Goal: Task Accomplishment & Management: Manage account settings

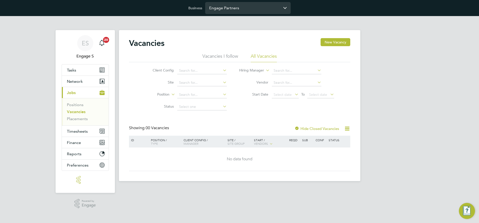
click at [256, 11] on input "Engage Partners" at bounding box center [247, 8] width 85 height 12
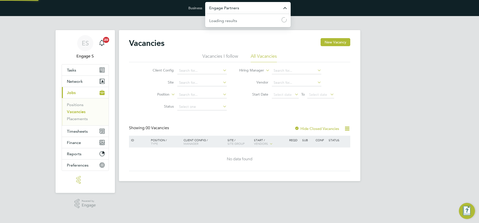
click at [240, 7] on input "Engage Partners" at bounding box center [247, 8] width 85 height 12
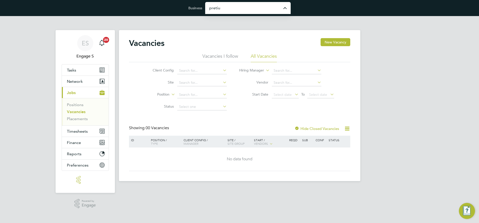
type input "Pretium Resourcing Ltd"
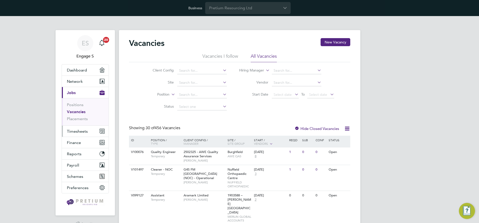
click at [82, 132] on span "Timesheets" at bounding box center [77, 131] width 21 height 5
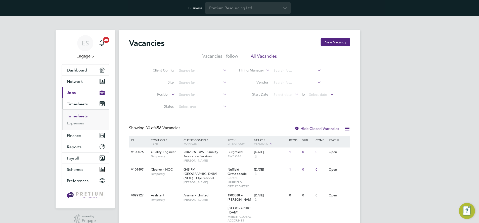
click at [82, 117] on link "Timesheets" at bounding box center [77, 116] width 21 height 5
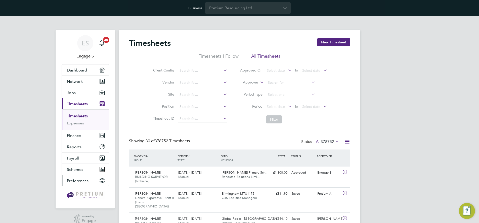
click at [82, 181] on span "Preferences" at bounding box center [78, 181] width 22 height 5
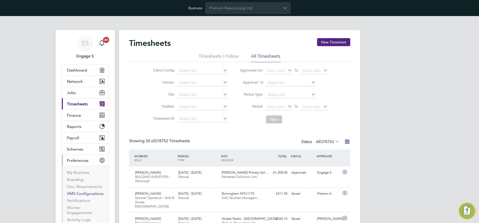
click at [90, 194] on link "VMS Configurations" at bounding box center [85, 194] width 37 height 5
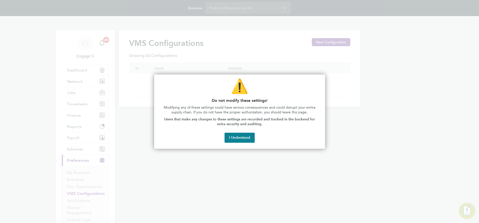
click at [237, 139] on button "I Understand" at bounding box center [239, 138] width 30 height 10
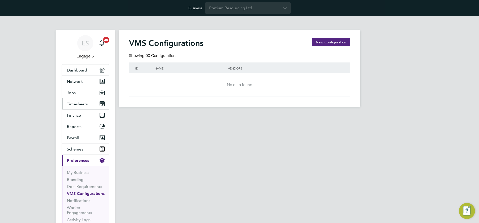
click at [78, 103] on span "Timesheets" at bounding box center [77, 104] width 21 height 5
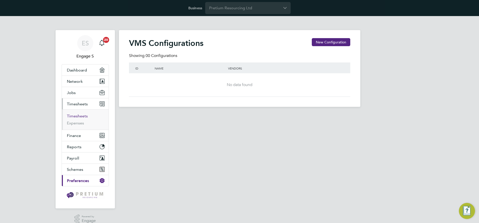
click at [82, 117] on link "Timesheets" at bounding box center [77, 116] width 21 height 5
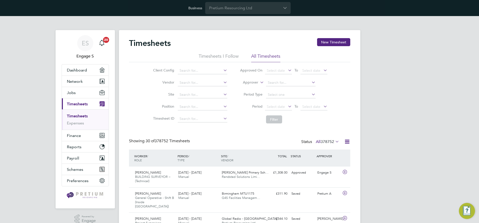
click at [346, 141] on icon at bounding box center [347, 142] width 6 height 6
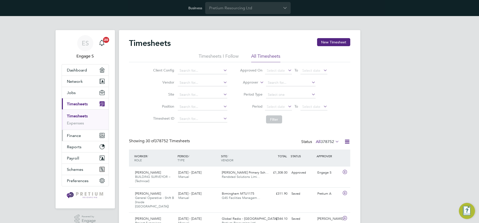
click at [74, 136] on span "Finance" at bounding box center [74, 135] width 14 height 5
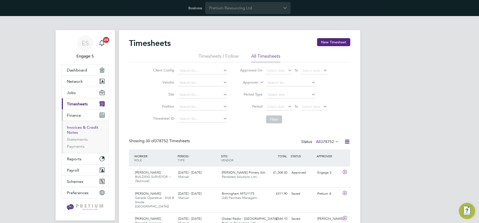
click at [85, 127] on link "Invoices & Credit Notes" at bounding box center [82, 130] width 31 height 10
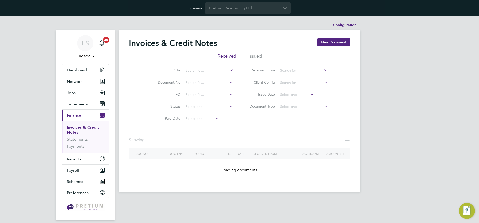
click at [350, 24] on li "Configuration" at bounding box center [344, 25] width 23 height 10
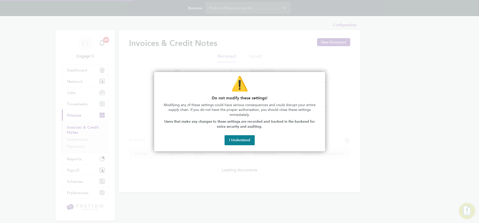
type input "INV[number:7]"
type input "CRN[number:7]"
type input "Weekly"
type input "10:25"
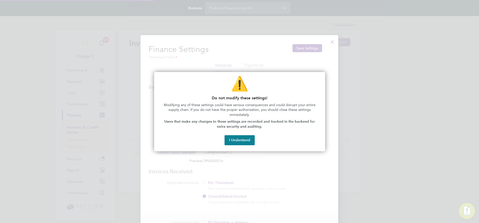
drag, startPoint x: 232, startPoint y: 142, endPoint x: 239, endPoint y: 141, distance: 6.6
click at [232, 142] on button "I Understand" at bounding box center [239, 140] width 30 height 10
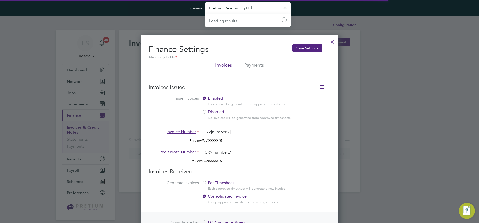
click at [244, 9] on input "Pretium Resourcing Ltd" at bounding box center [247, 8] width 85 height 12
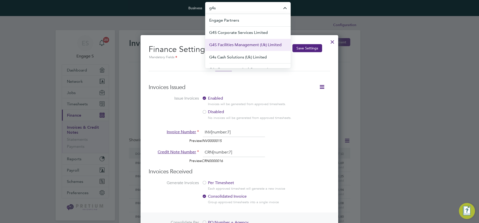
click at [237, 42] on span "G4S Facilities Management (Uk) Limited" at bounding box center [245, 45] width 72 height 6
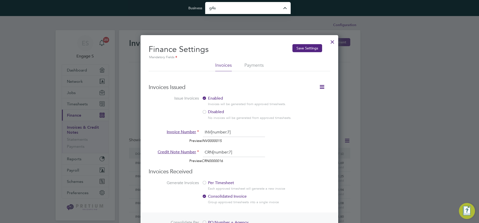
type input "G4S Facilities Management (Uk) Limited"
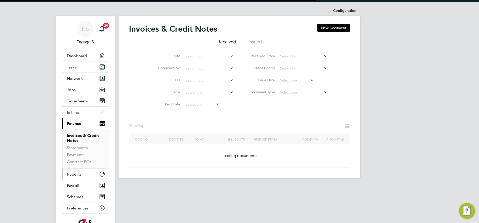
scroll to position [49, 0]
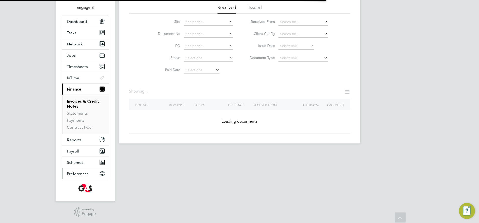
click at [77, 172] on span "Preferences" at bounding box center [78, 174] width 22 height 5
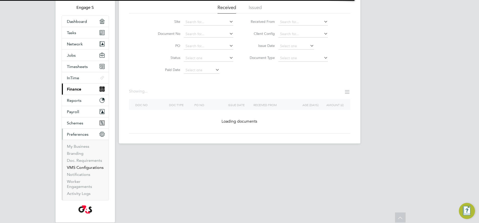
click at [85, 169] on link "VMS Configurations" at bounding box center [85, 167] width 37 height 5
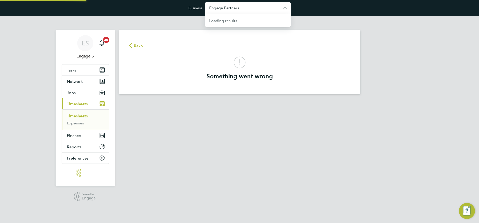
click at [225, 6] on input "Engage Partners" at bounding box center [247, 8] width 85 height 12
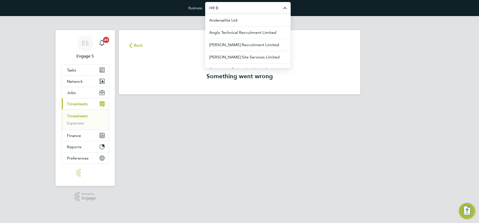
click at [220, 8] on input "HR B" at bounding box center [247, 8] width 85 height 12
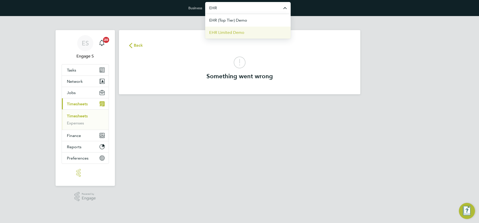
click at [229, 30] on span "EHR Limited Demo" at bounding box center [226, 33] width 35 height 6
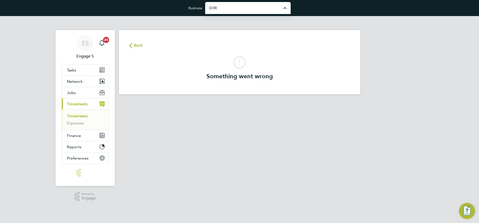
type input "EHR Limited Demo"
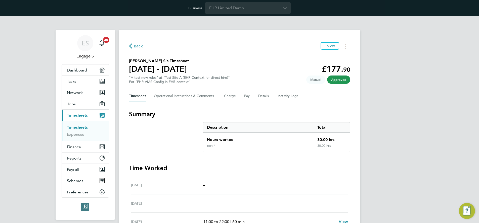
click at [55, 13] on div "Business EHR Limited Demo" at bounding box center [239, 8] width 479 height 16
click at [153, 10] on div "Business EHR Limited Demo" at bounding box center [239, 8] width 479 height 16
click at [263, 94] on button "Details" at bounding box center [264, 96] width 12 height 12
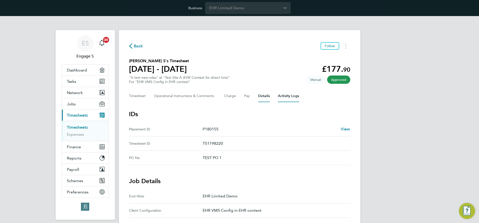
click at [285, 96] on Logs-tab "Activity Logs" at bounding box center [288, 96] width 21 height 12
